Goal: Task Accomplishment & Management: Complete application form

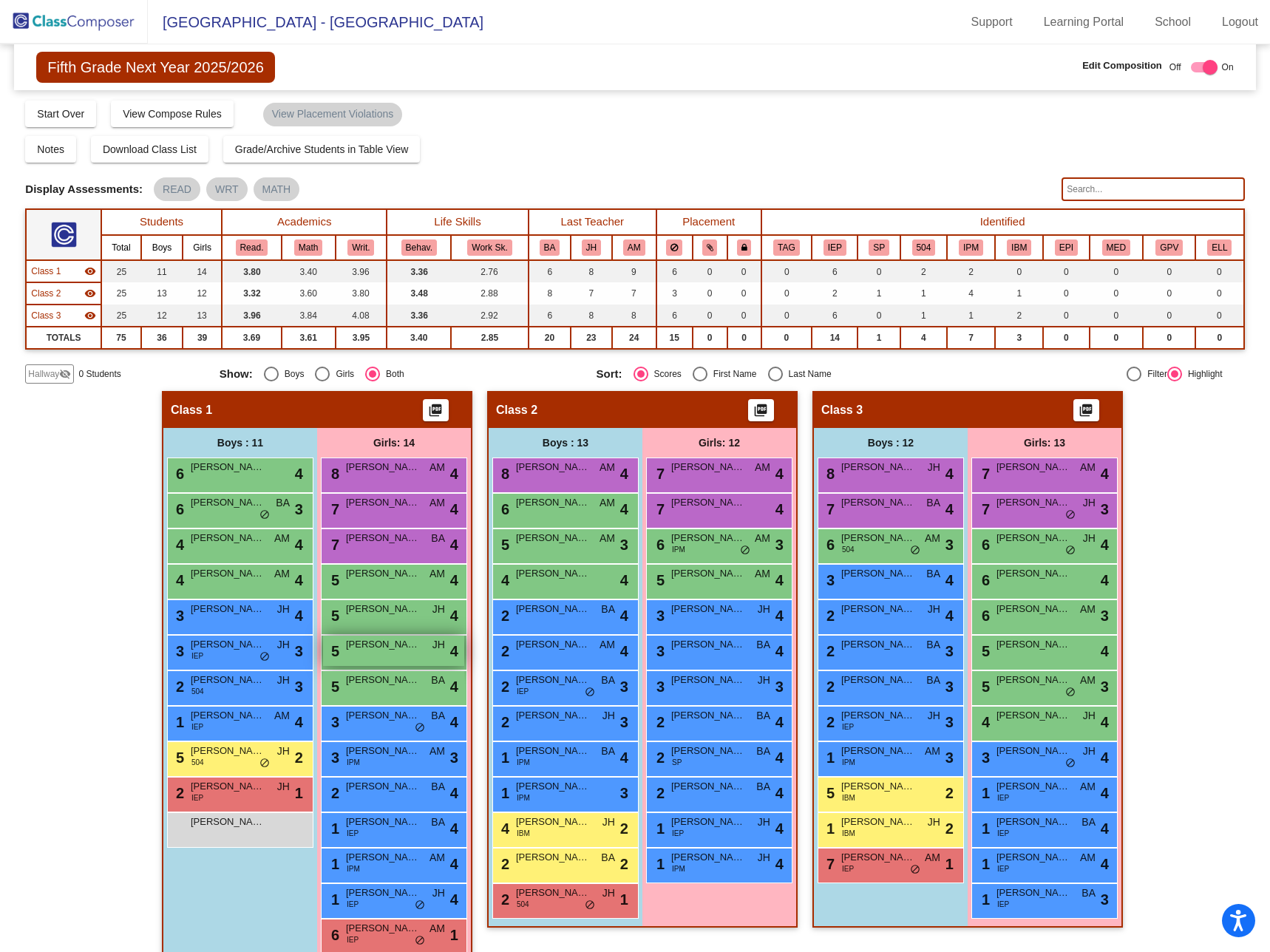
scroll to position [26, 0]
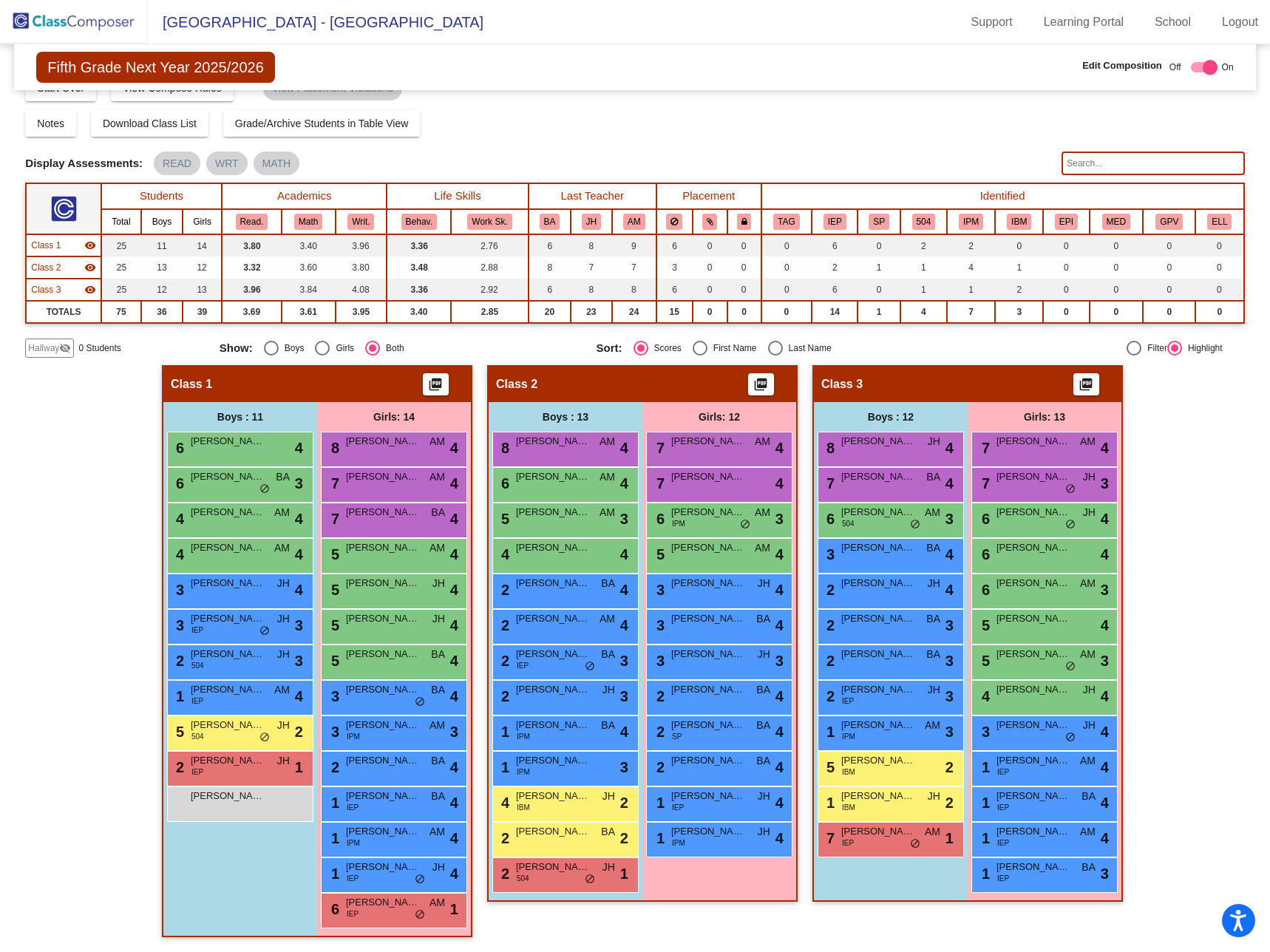
click at [82, 17] on img at bounding box center [74, 21] width 148 height 43
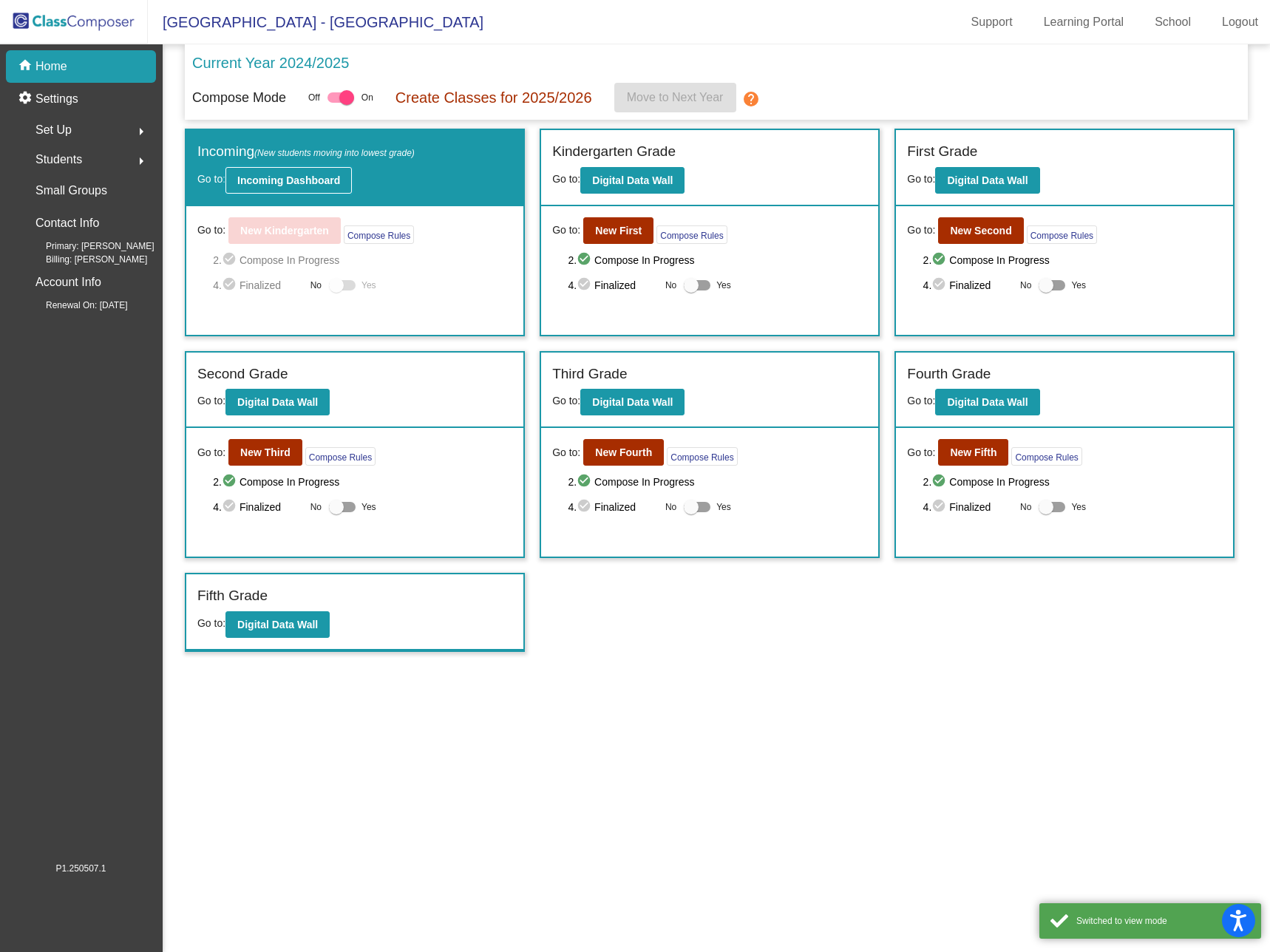
click at [299, 180] on b "Incoming Dashboard" at bounding box center [288, 180] width 103 height 12
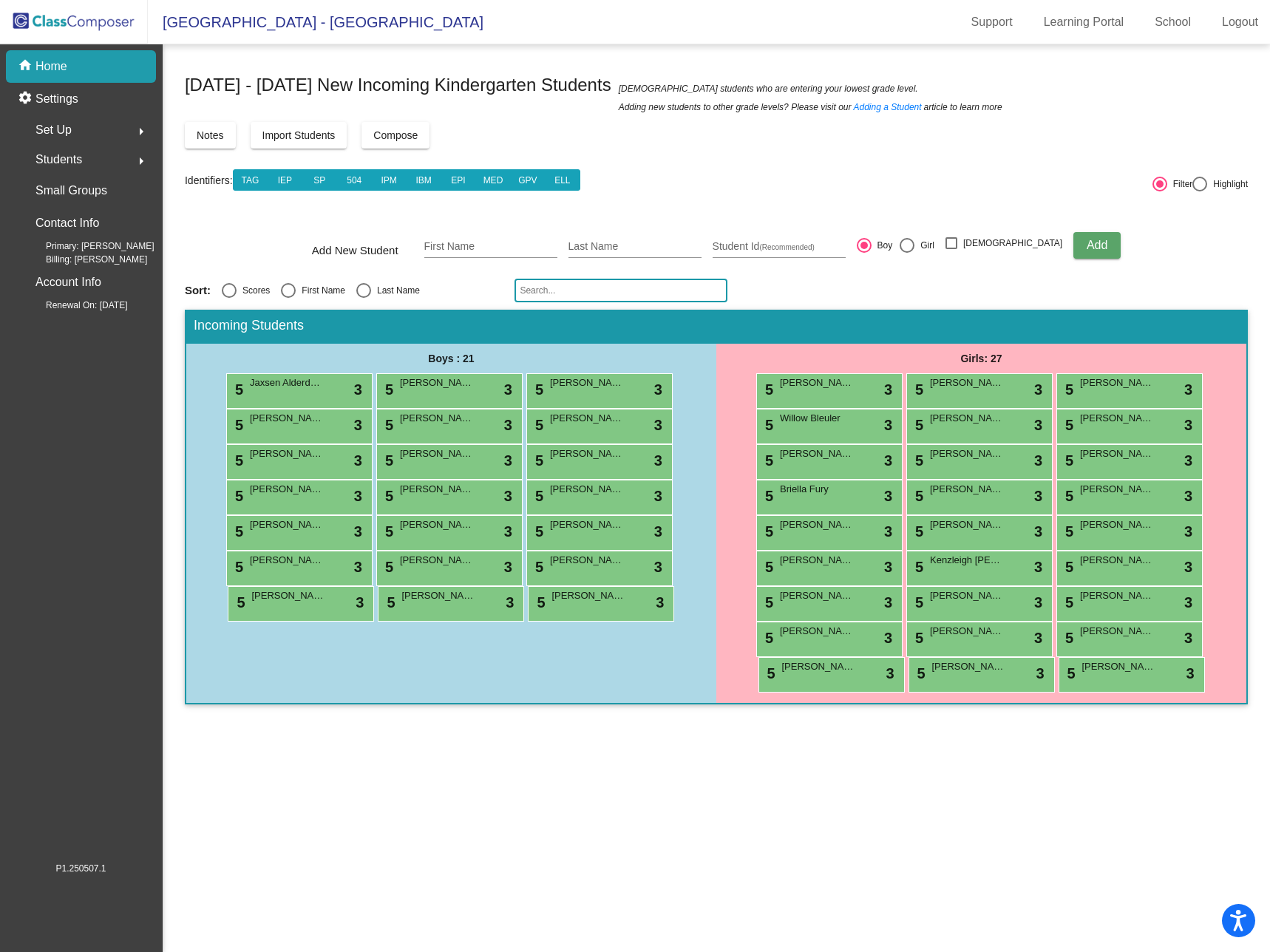
click at [591, 289] on input "text" at bounding box center [621, 290] width 213 height 24
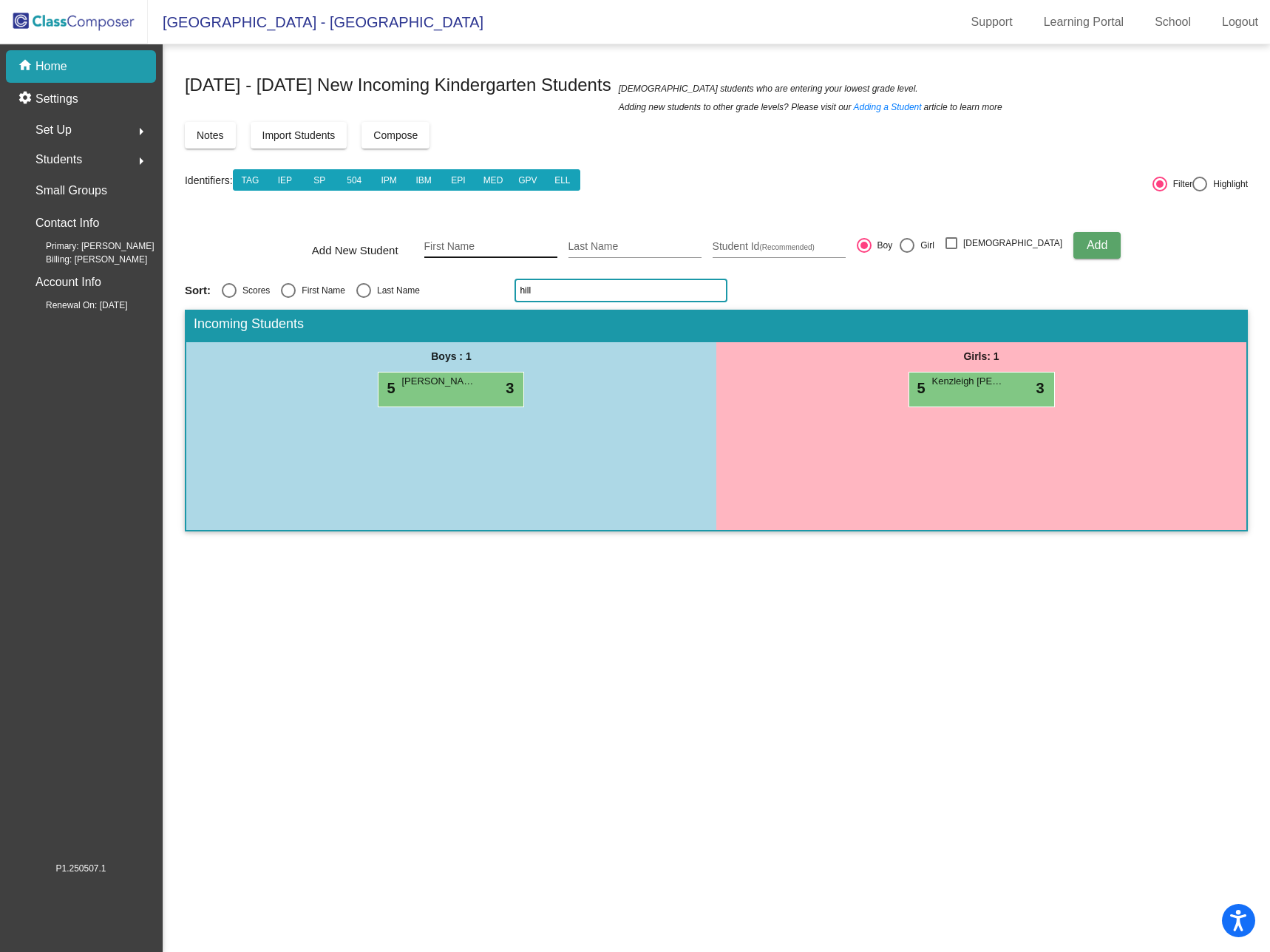
type input "hill"
click at [493, 242] on input "First Name" at bounding box center [491, 246] width 133 height 12
click at [489, 245] on input "First Name" at bounding box center [491, 246] width 133 height 12
type input "[PERSON_NAME]"
type input "Hill"
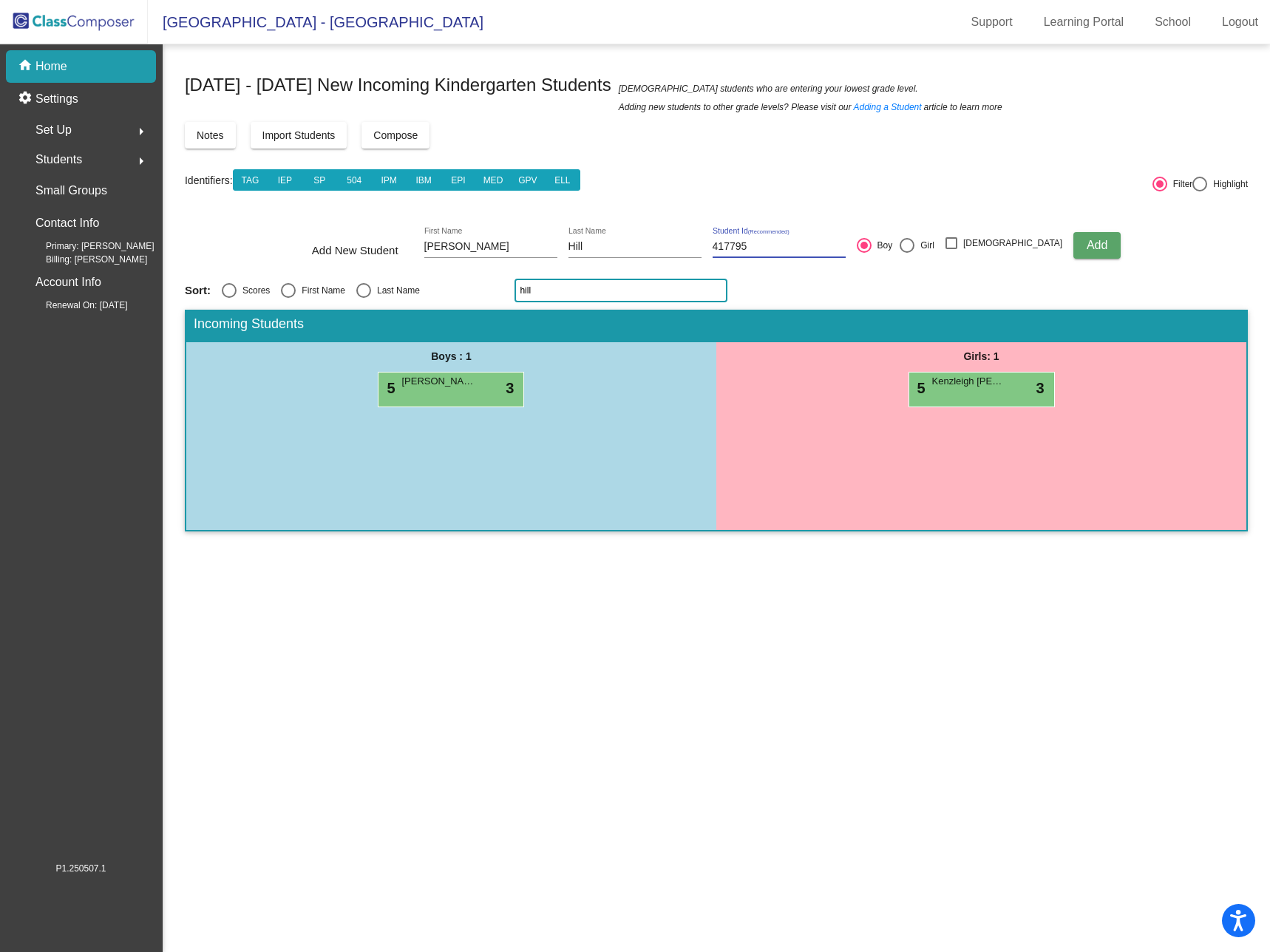
type input "417795"
drag, startPoint x: 931, startPoint y: 244, endPoint x: 931, endPoint y: 260, distance: 16.0
click at [914, 244] on div at bounding box center [906, 244] width 14 height 14
click at [907, 253] on input "Girl" at bounding box center [906, 253] width 1 height 1
radio input "true"
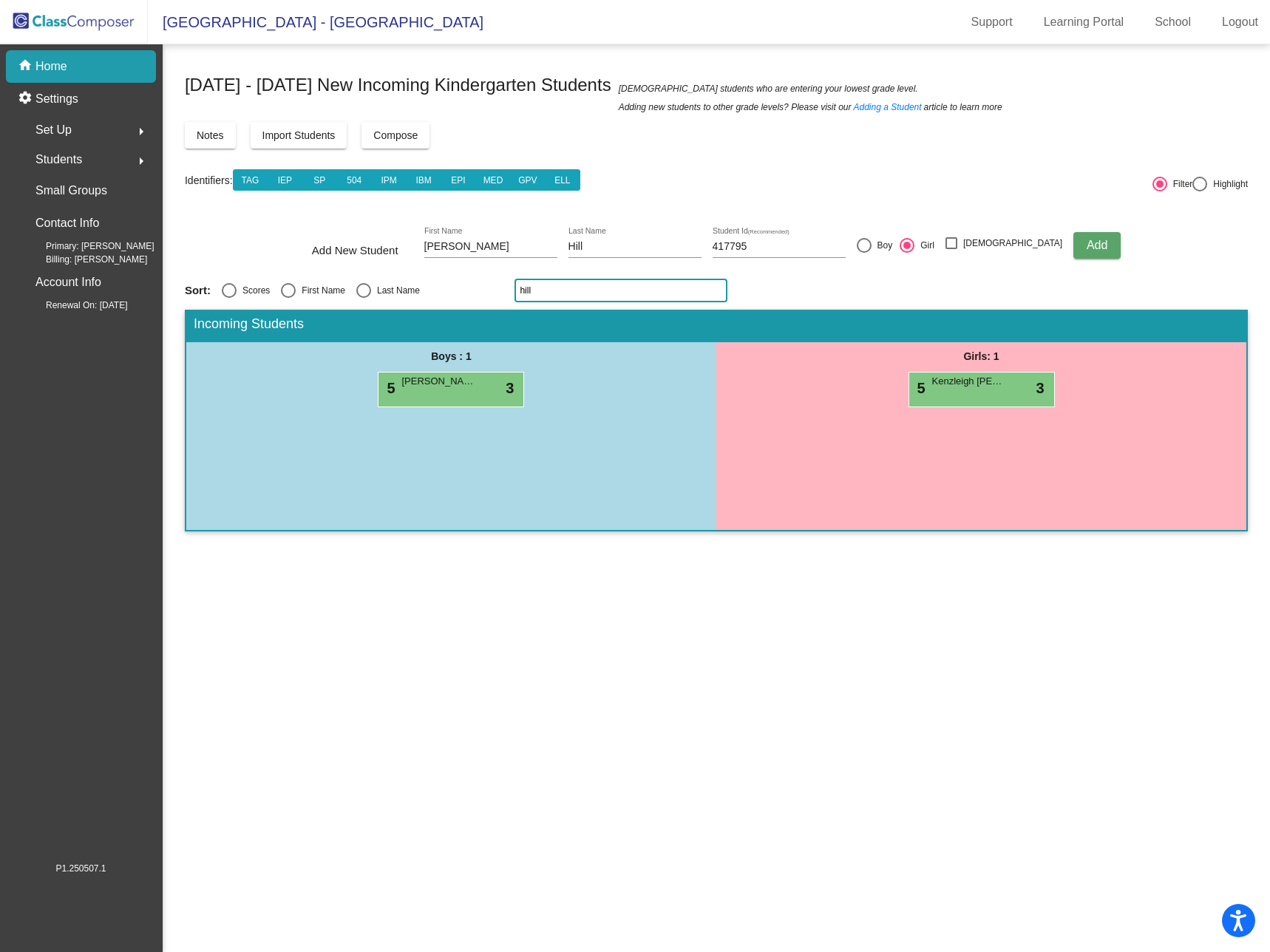
click at [1086, 244] on span "Add" at bounding box center [1097, 244] width 21 height 12
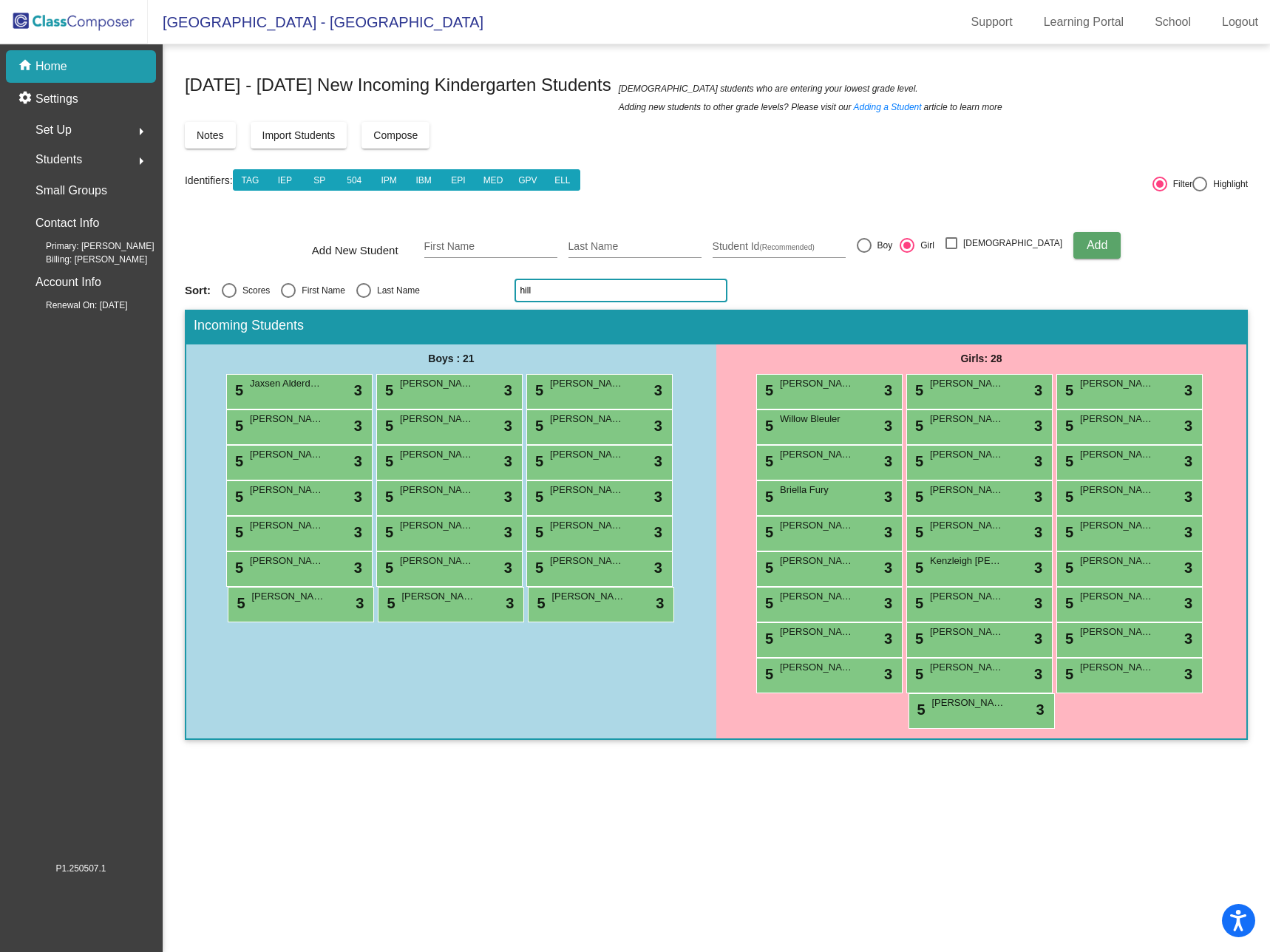
drag, startPoint x: 1119, startPoint y: 83, endPoint x: 1135, endPoint y: 73, distance: 18.9
click at [1119, 83] on div "[DATE] - [DATE] New Incoming Kindergarten Students New students who are enterin…" at bounding box center [716, 90] width 1063 height 48
click at [1249, 19] on link "Logout" at bounding box center [1239, 22] width 59 height 24
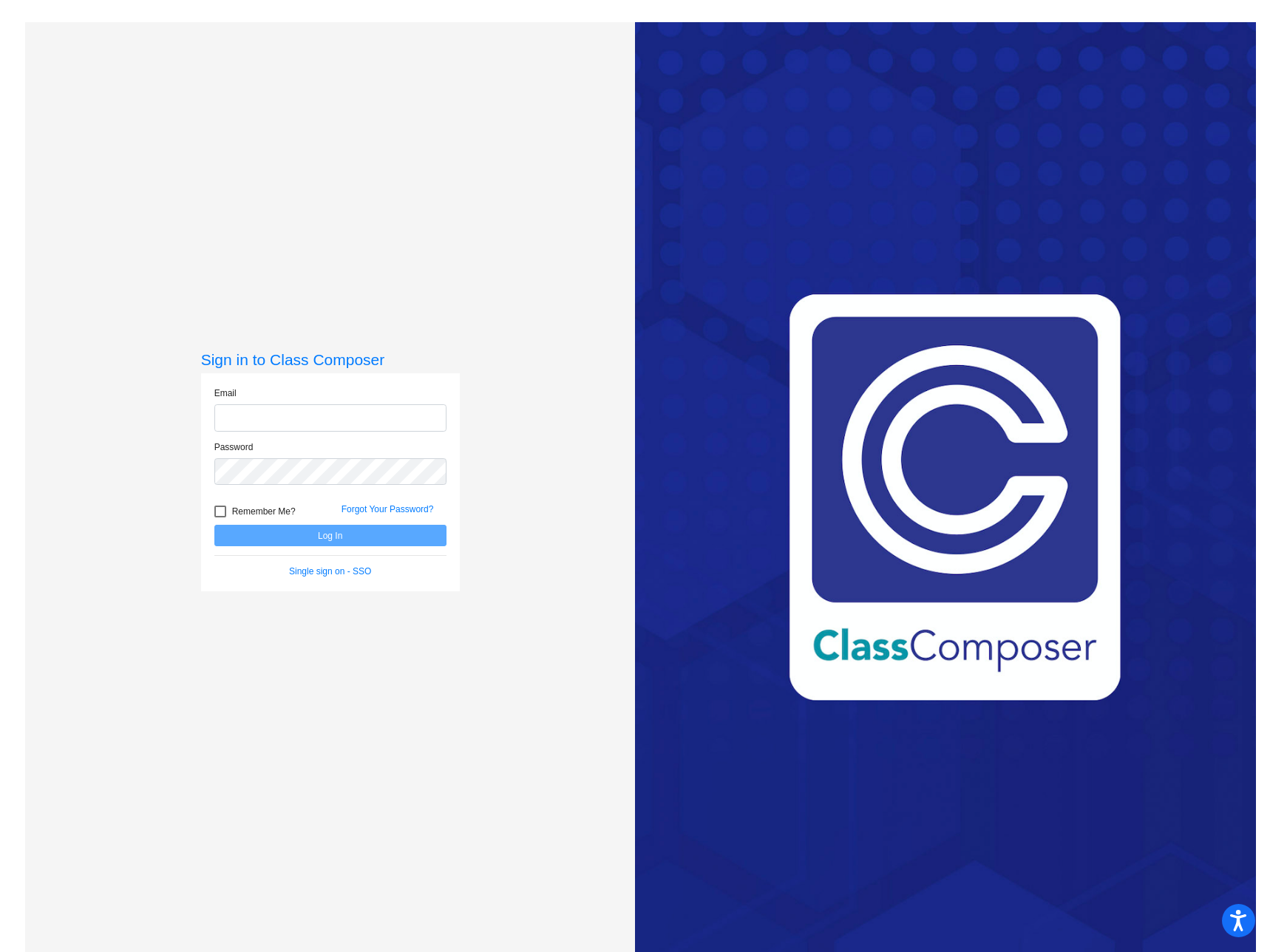
type input "[EMAIL_ADDRESS][DOMAIN_NAME]"
